Goal: Task Accomplishment & Management: Manage account settings

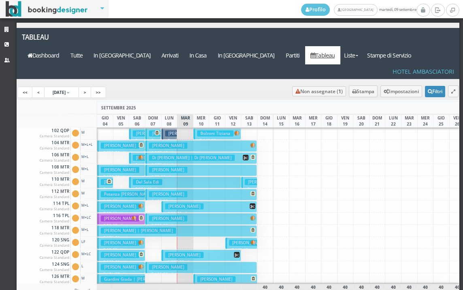
scroll to position [162, 0]
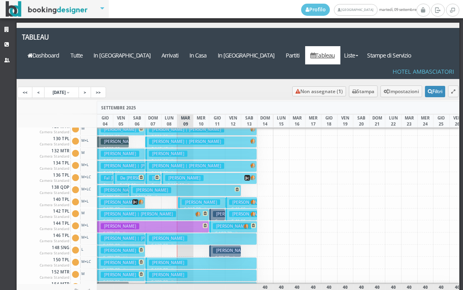
click at [218, 211] on h3 "[PERSON_NAME]" at bounding box center [232, 214] width 38 height 6
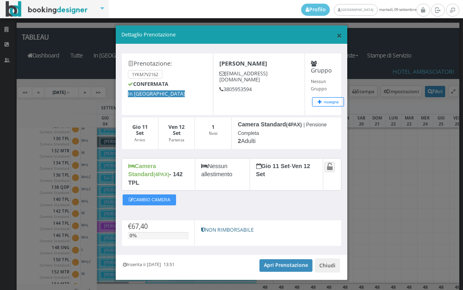
click at [337, 36] on span "×" at bounding box center [340, 35] width 6 height 14
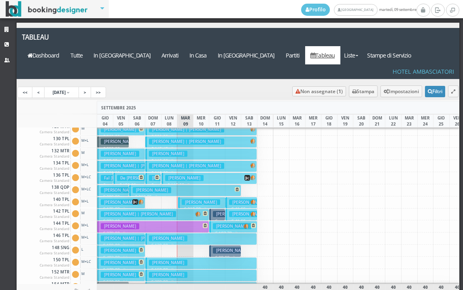
click at [230, 248] on h3 "Montanari Elio" at bounding box center [232, 251] width 38 height 6
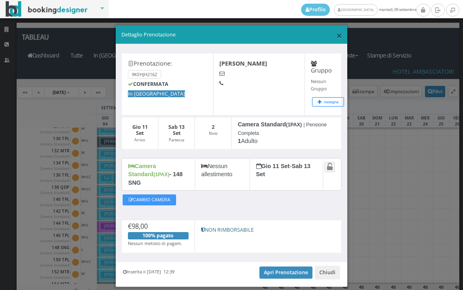
click at [337, 35] on span "×" at bounding box center [340, 35] width 6 height 14
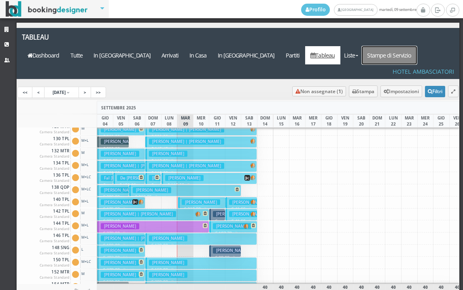
click at [402, 46] on link "Stampe di Servizio" at bounding box center [389, 55] width 55 height 18
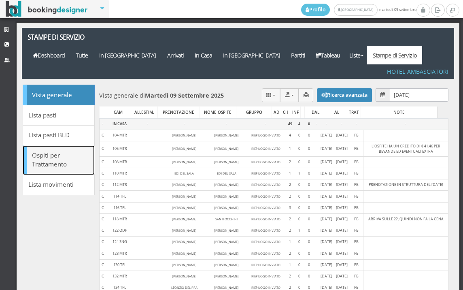
click at [62, 145] on link "Ospiti per Trattamento" at bounding box center [59, 160] width 72 height 30
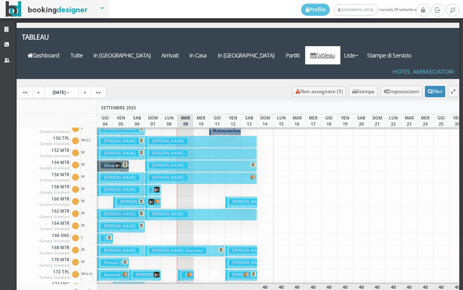
scroll to position [406, 0]
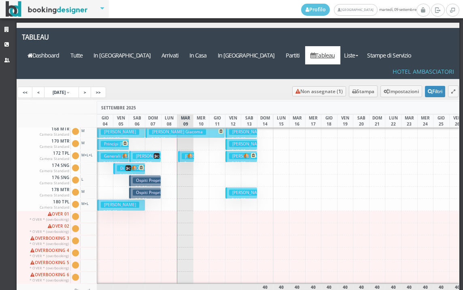
click at [184, 153] on h3 "[PERSON_NAME]" at bounding box center [201, 156] width 38 height 6
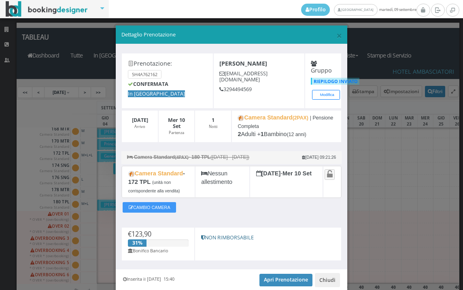
click at [330, 39] on div "× Dettaglio Prenotazione" at bounding box center [232, 35] width 232 height 19
click at [337, 36] on span "×" at bounding box center [340, 35] width 6 height 14
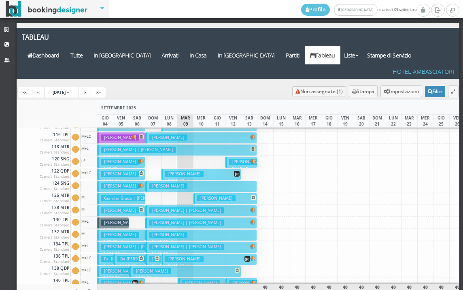
scroll to position [0, 0]
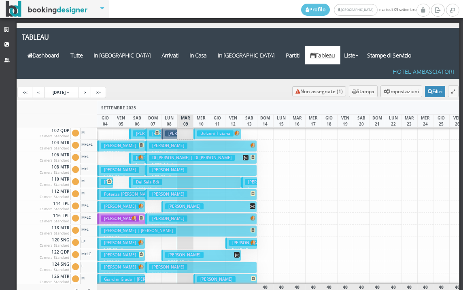
click at [207, 130] on h3 "Bolzoni Tiziana" at bounding box center [215, 133] width 36 height 6
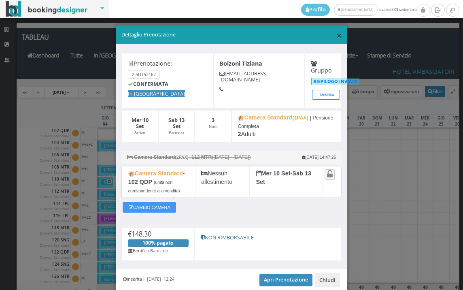
click at [337, 36] on span "×" at bounding box center [340, 35] width 6 height 14
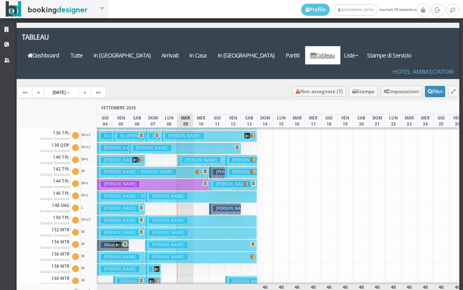
scroll to position [162, 0]
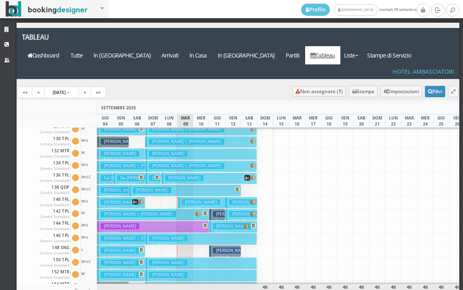
click at [185, 199] on h3 "Marotta Andrea Werner" at bounding box center [201, 202] width 38 height 6
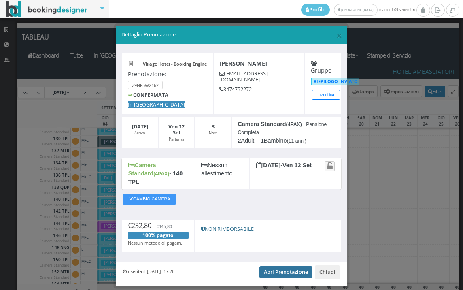
click at [281, 267] on link "Apri Prenotazione" at bounding box center [286, 272] width 53 height 12
click at [337, 37] on span "×" at bounding box center [340, 35] width 6 height 14
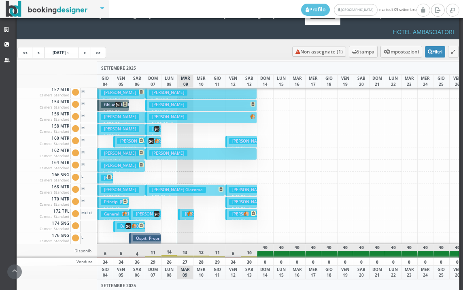
scroll to position [365, 0]
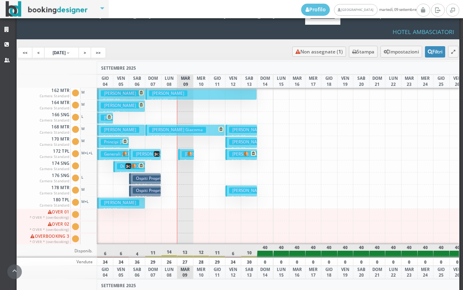
click at [185, 151] on h3 "[PERSON_NAME]" at bounding box center [201, 154] width 38 height 6
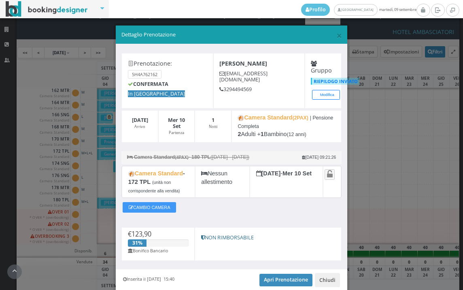
scroll to position [33, 0]
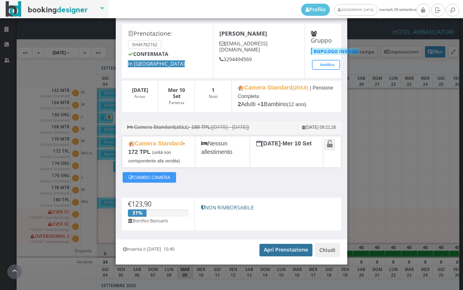
click at [273, 248] on link "Apri Prenotazione" at bounding box center [286, 250] width 53 height 12
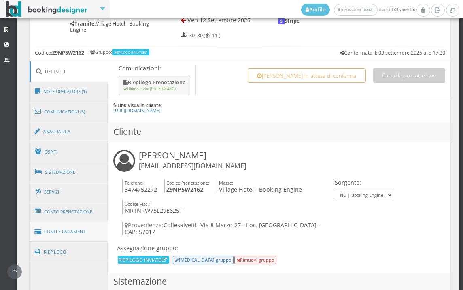
scroll to position [405, 0]
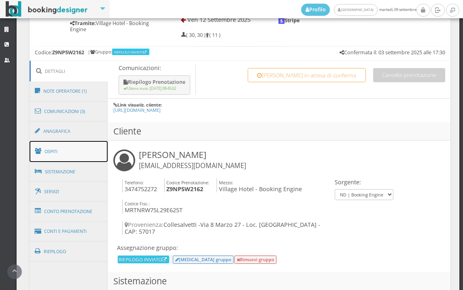
click at [88, 155] on link "Ospiti" at bounding box center [69, 151] width 79 height 21
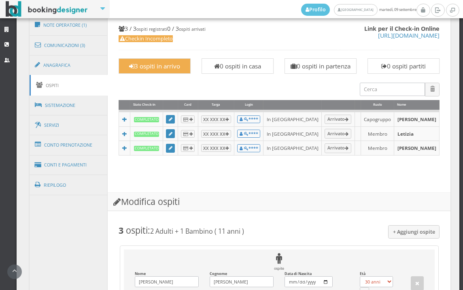
scroll to position [585, 0]
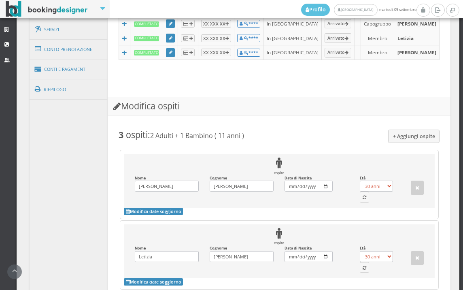
click at [355, 203] on div "Età 0 anni 1 anno 2 anni 3 anni 4 anni 5 anni 6 anni 7 anni 8 anni 9 anni 10 an…" at bounding box center [379, 189] width 50 height 27
click at [364, 202] on button "button" at bounding box center [365, 197] width 10 height 11
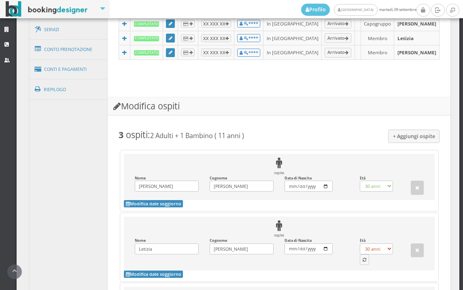
select select "50"
click at [363, 263] on icon "button" at bounding box center [365, 260] width 4 height 4
select select "44"
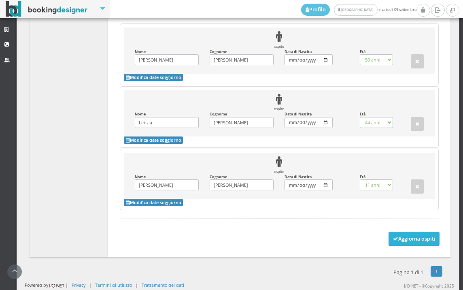
click at [406, 239] on button "Aggiorna ospiti" at bounding box center [414, 239] width 51 height 14
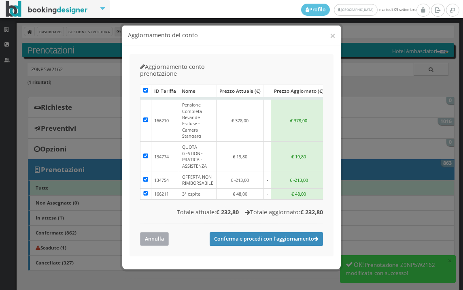
click at [161, 232] on button "Annulla" at bounding box center [154, 238] width 29 height 13
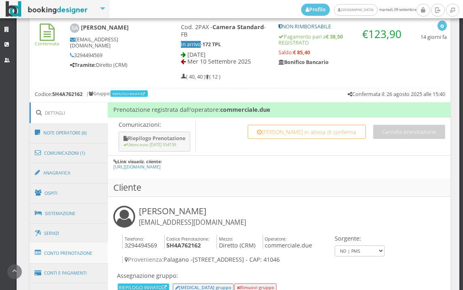
scroll to position [450, 0]
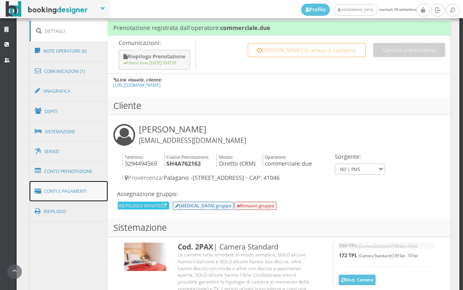
click at [77, 186] on link "Conti e Pagamenti" at bounding box center [69, 191] width 79 height 21
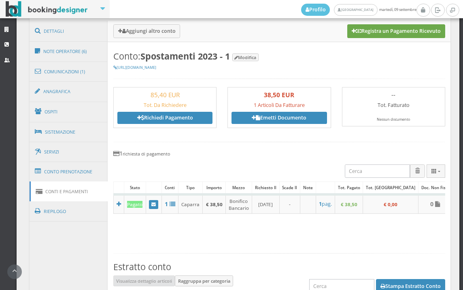
click at [394, 31] on button "Registra un Pagamento Ricevuto" at bounding box center [397, 31] width 98 height 14
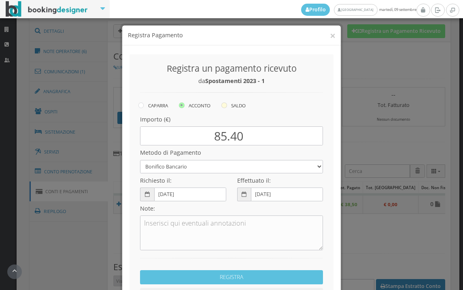
click at [222, 103] on icon at bounding box center [225, 105] width 6 height 6
radio input "true"
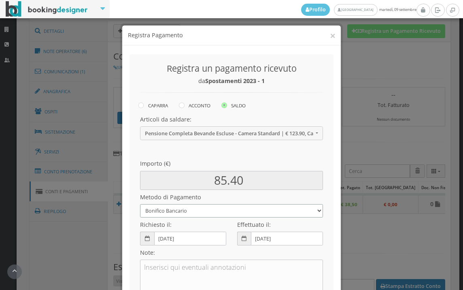
click at [185, 211] on select "Bonifico Bancario BONIFICO SUM UP Contanti Assegno Bancario Assegno Circolare V…" at bounding box center [231, 210] width 183 height 13
select select
click at [140, 204] on select "Bonifico Bancario BONIFICO SUM UP Contanti Assegno Bancario Assegno Circolare V…" at bounding box center [231, 210] width 183 height 13
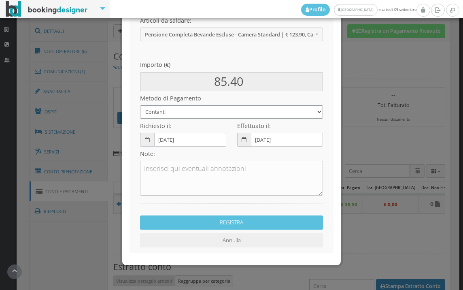
scroll to position [111, 0]
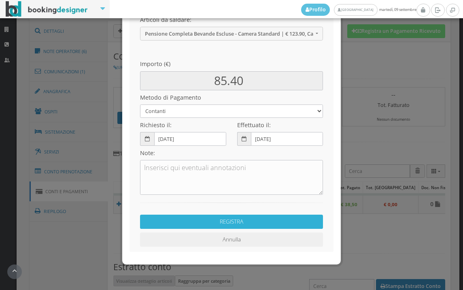
click at [190, 219] on button "REGISTRA" at bounding box center [231, 222] width 183 height 14
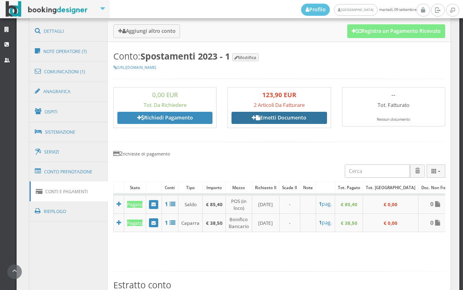
click at [275, 123] on link "Emetti Documento" at bounding box center [279, 118] width 95 height 12
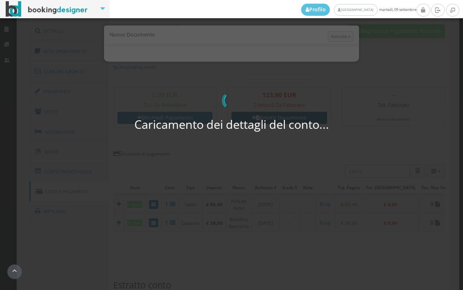
select select "PALAGANO"
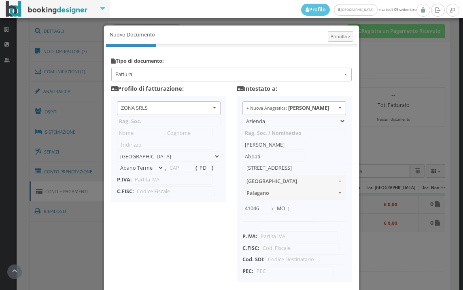
type input "ZONA SRLS"
type input "Vico V Durante, 8"
select select "Frattamaggiore"
type input "80027"
type input "NA"
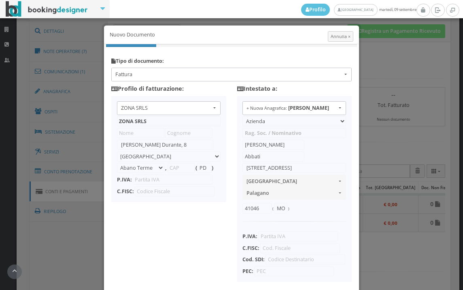
type input "10356321215"
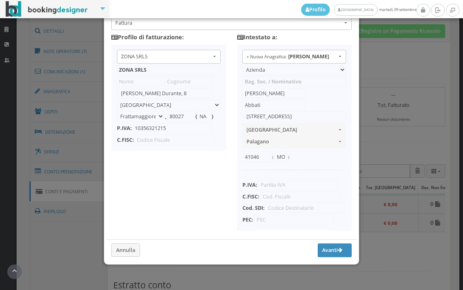
scroll to position [64, 0]
click at [284, 192] on input "text" at bounding box center [300, 197] width 80 height 10
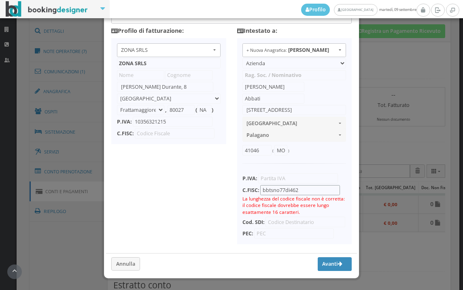
type input "bbtsno77di462d"
drag, startPoint x: 304, startPoint y: 190, endPoint x: 260, endPoint y: 194, distance: 43.9
click at [260, 194] on input "bbtsno77di462d" at bounding box center [300, 190] width 80 height 10
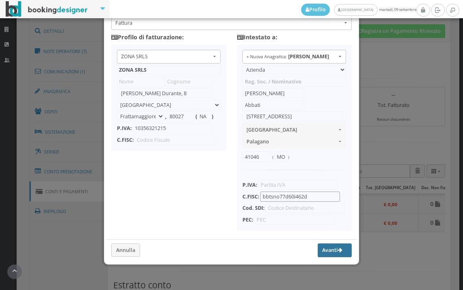
type input "bbtsno77d60i462d"
click at [318, 256] on button "Avanti" at bounding box center [335, 250] width 34 height 14
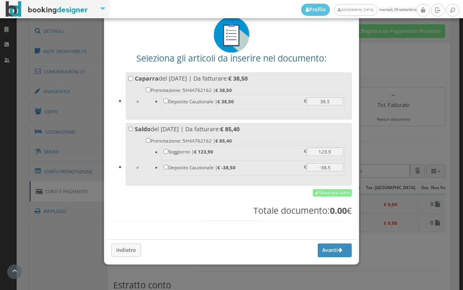
scroll to position [46, 0]
click at [325, 194] on link "Seleziona tutto" at bounding box center [332, 192] width 39 height 7
checkbox input "true"
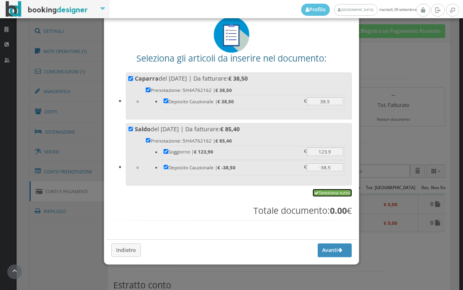
checkbox input "true"
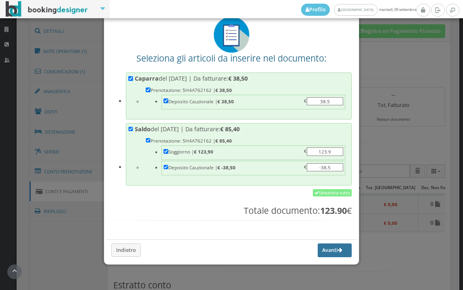
click at [326, 250] on button "Avanti" at bounding box center [335, 250] width 34 height 14
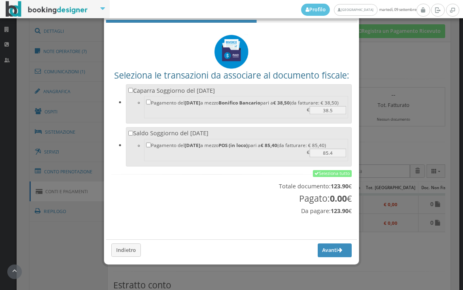
scroll to position [27, 0]
click at [341, 173] on link "Seleziona tutto" at bounding box center [332, 173] width 39 height 7
checkbox input "true"
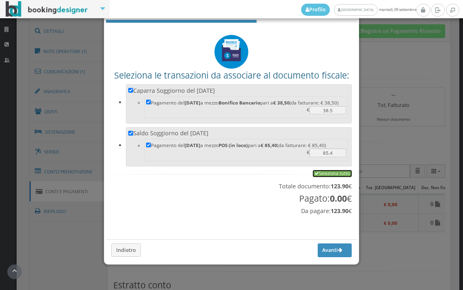
checkbox input "true"
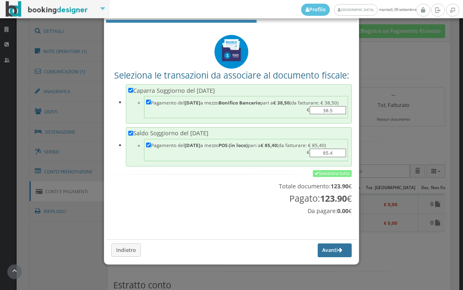
click at [319, 254] on button "Avanti" at bounding box center [335, 250] width 34 height 14
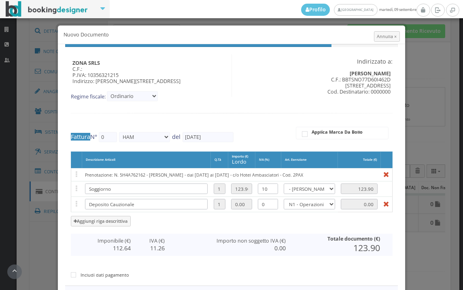
type input "621"
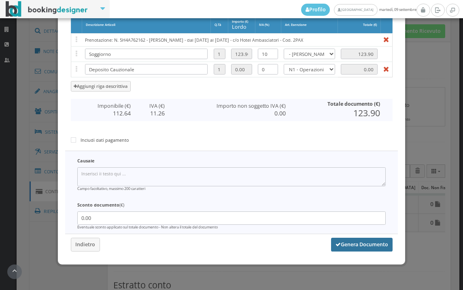
click at [356, 244] on button "Genera Documento" at bounding box center [362, 245] width 62 height 14
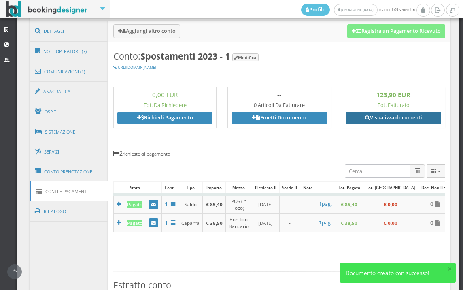
click at [394, 116] on link "Visualizza documenti" at bounding box center [393, 118] width 95 height 12
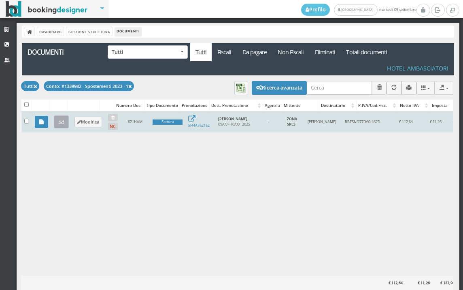
click at [66, 121] on link at bounding box center [61, 121] width 15 height 13
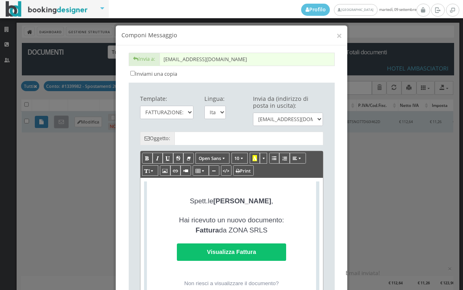
type input "Copia di cortesia: Fattura da ZONA SRLS - n. 621HAM del [DATE]"
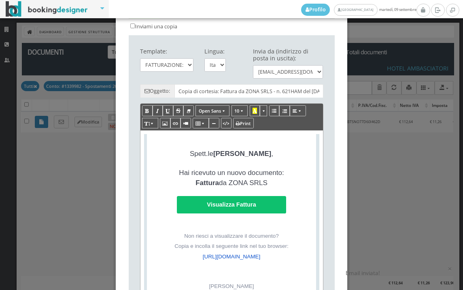
scroll to position [135, 0]
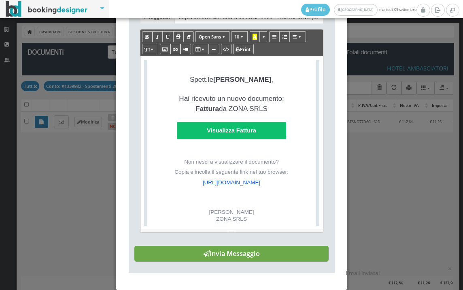
click at [265, 262] on button "Invia Messaggio" at bounding box center [231, 254] width 194 height 16
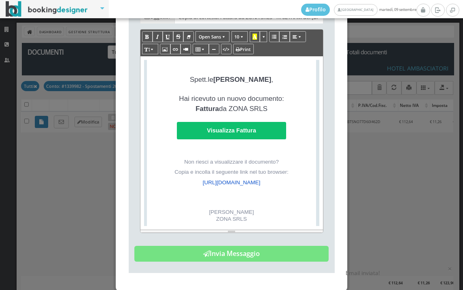
scroll to position [0, 0]
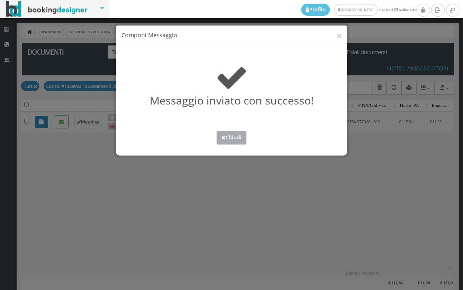
click at [237, 142] on button "Chiudi" at bounding box center [232, 137] width 30 height 13
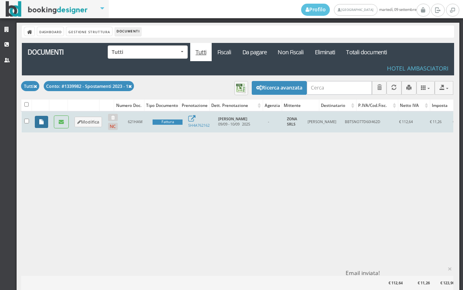
click at [39, 123] on icon at bounding box center [41, 122] width 4 height 5
